Goal: Find specific page/section: Find specific page/section

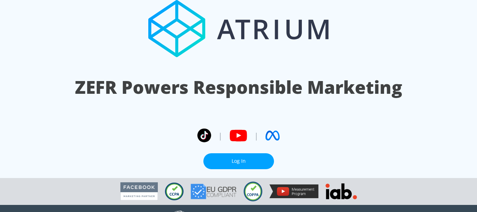
click at [261, 153] on link "Log In" at bounding box center [238, 161] width 71 height 16
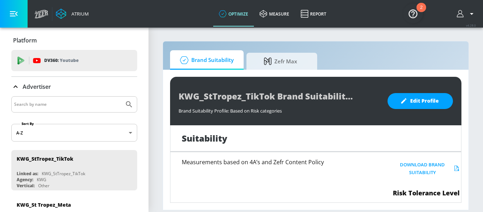
click at [12, 17] on icon "button" at bounding box center [14, 14] width 8 height 8
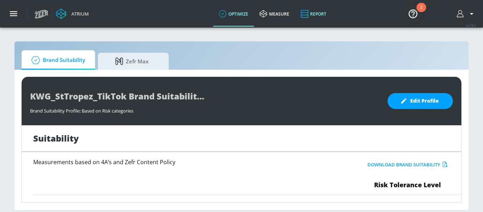
click at [316, 14] on link "Report" at bounding box center [313, 13] width 37 height 25
